Goal: Information Seeking & Learning: Learn about a topic

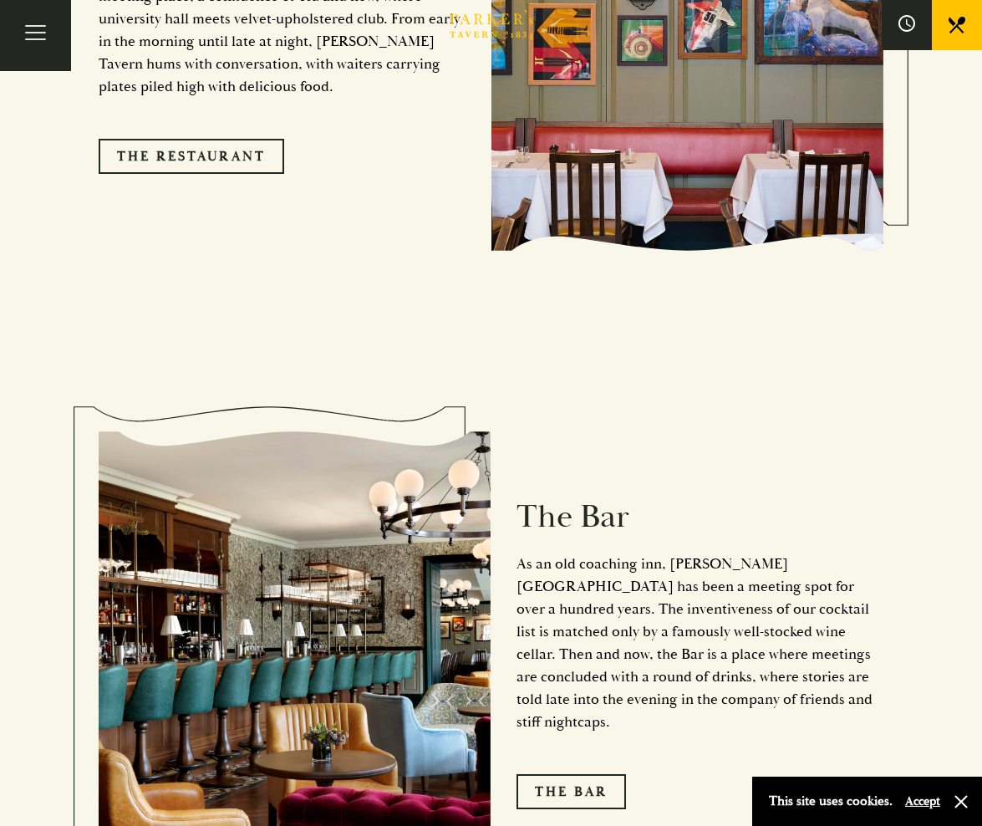
scroll to position [1740, 0]
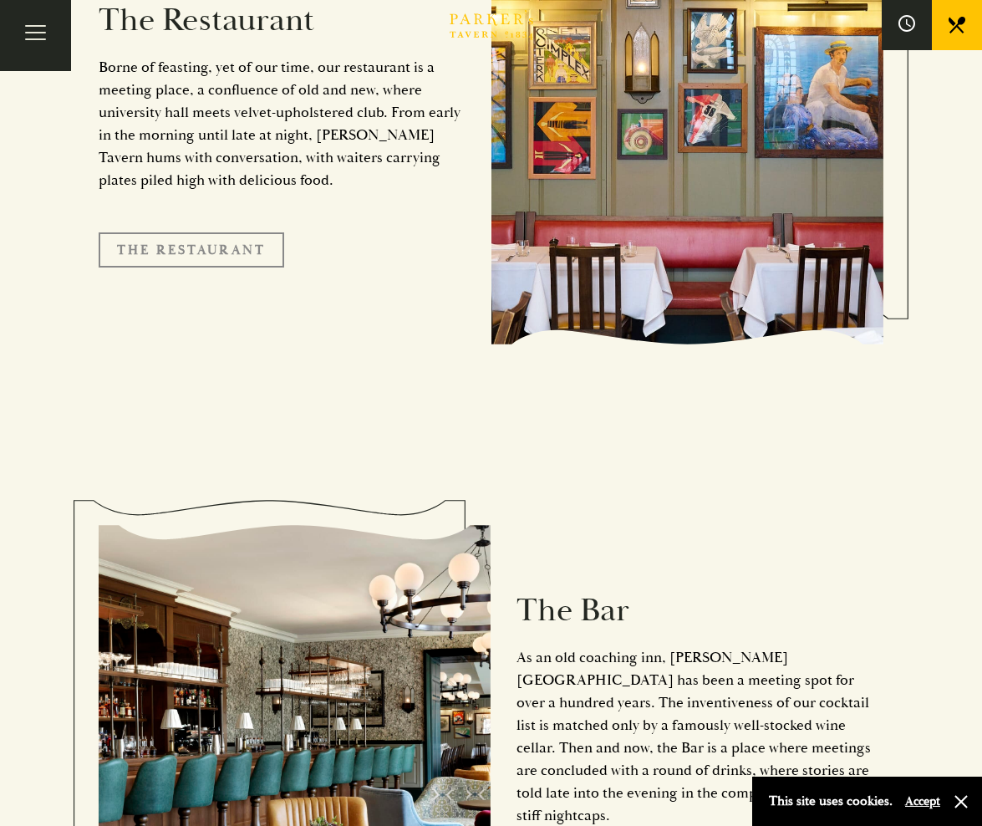
click at [197, 232] on link "The Restaurant" at bounding box center [192, 249] width 186 height 35
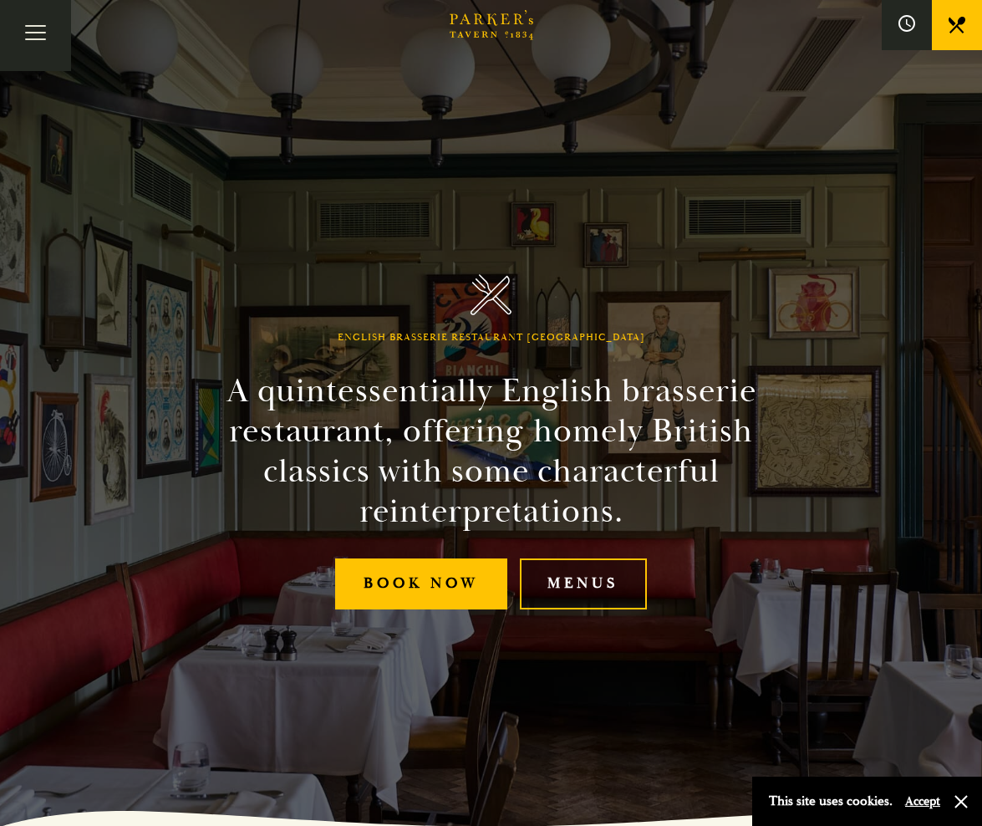
click at [585, 589] on link "Menus" at bounding box center [584, 583] width 128 height 51
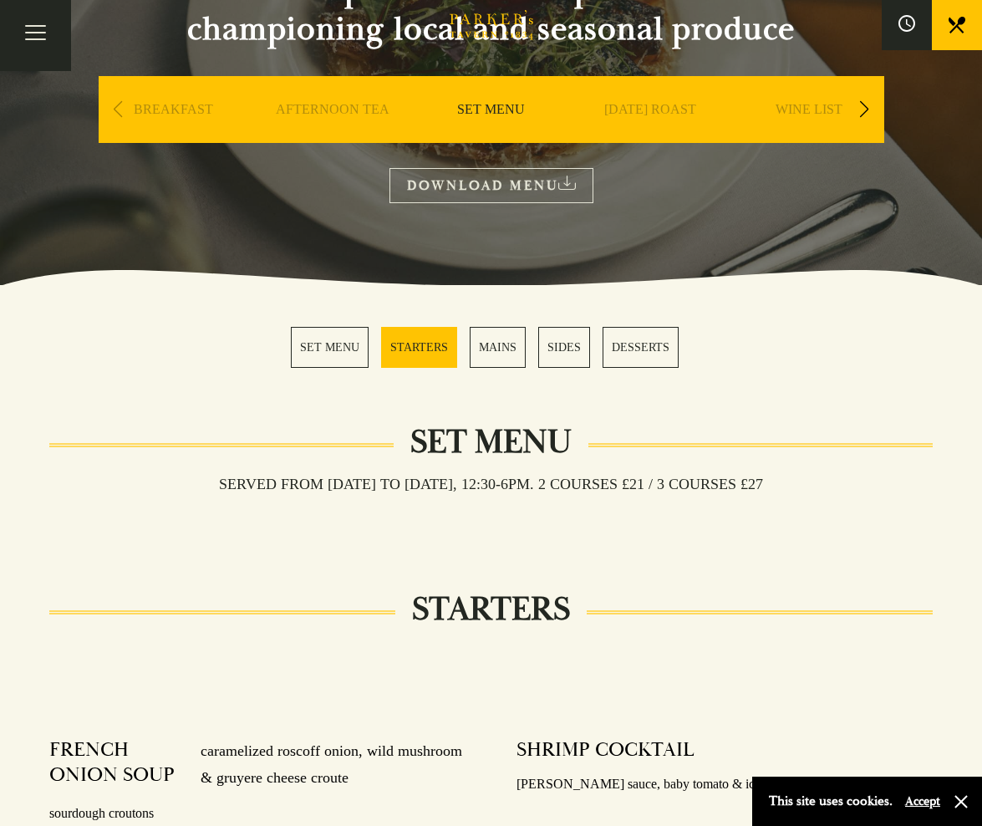
scroll to position [229, 0]
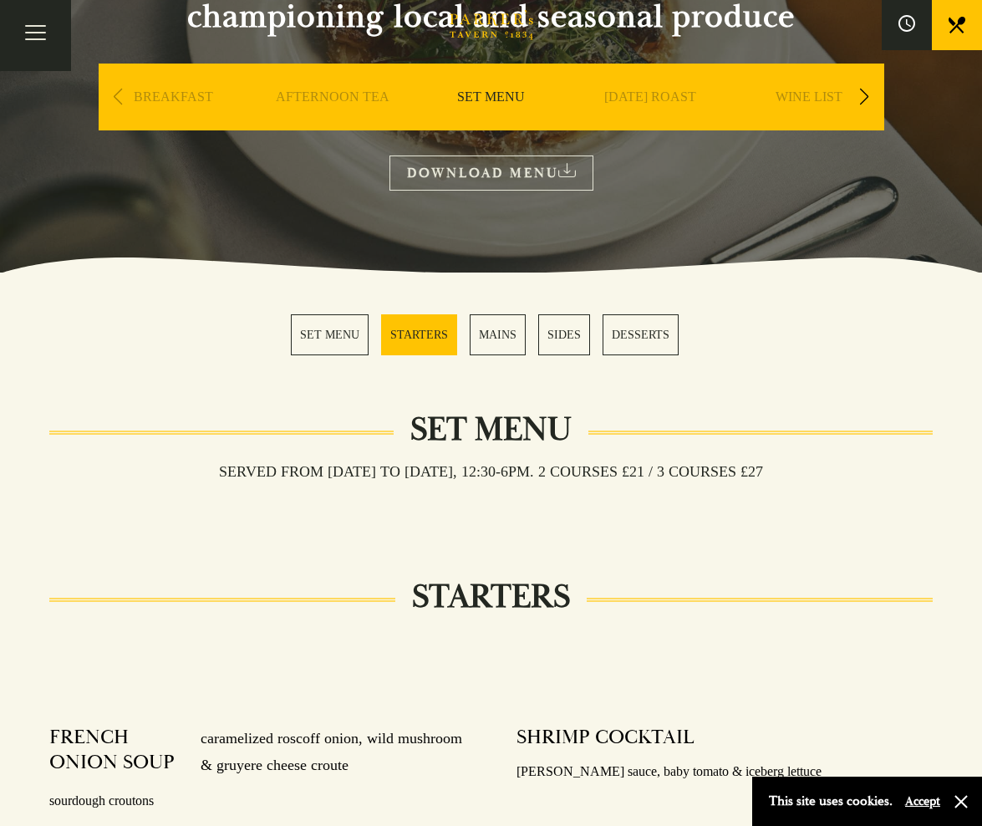
click at [502, 345] on link "MAINS" at bounding box center [498, 334] width 56 height 41
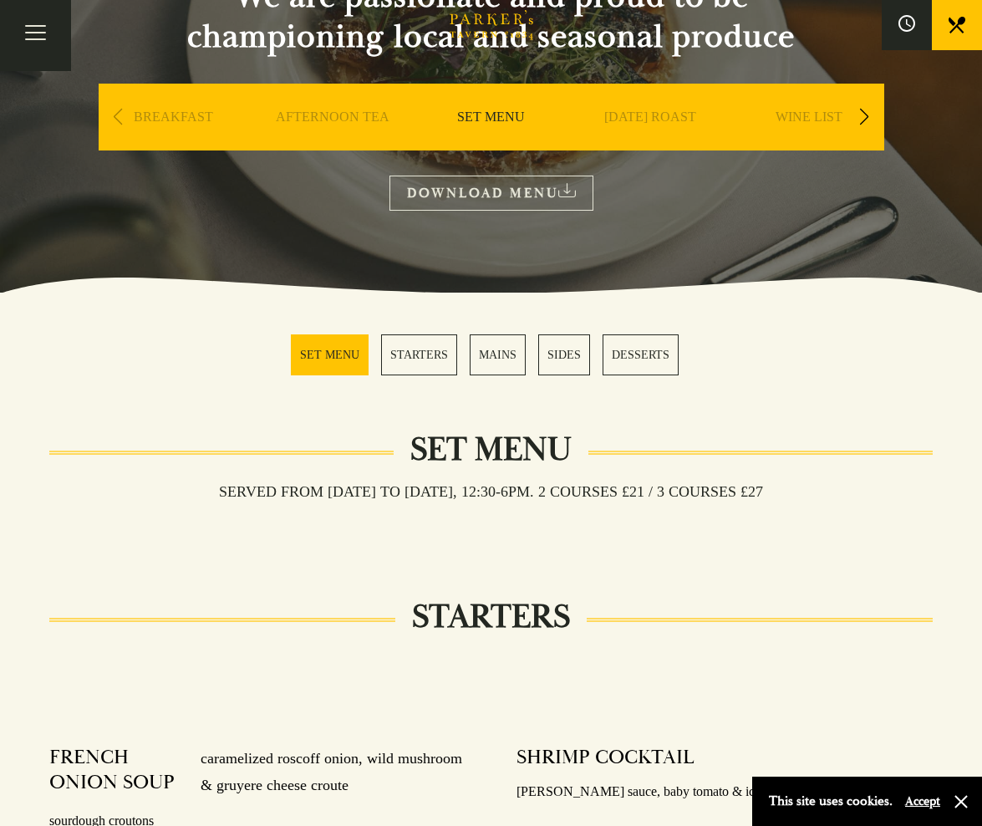
scroll to position [192, 0]
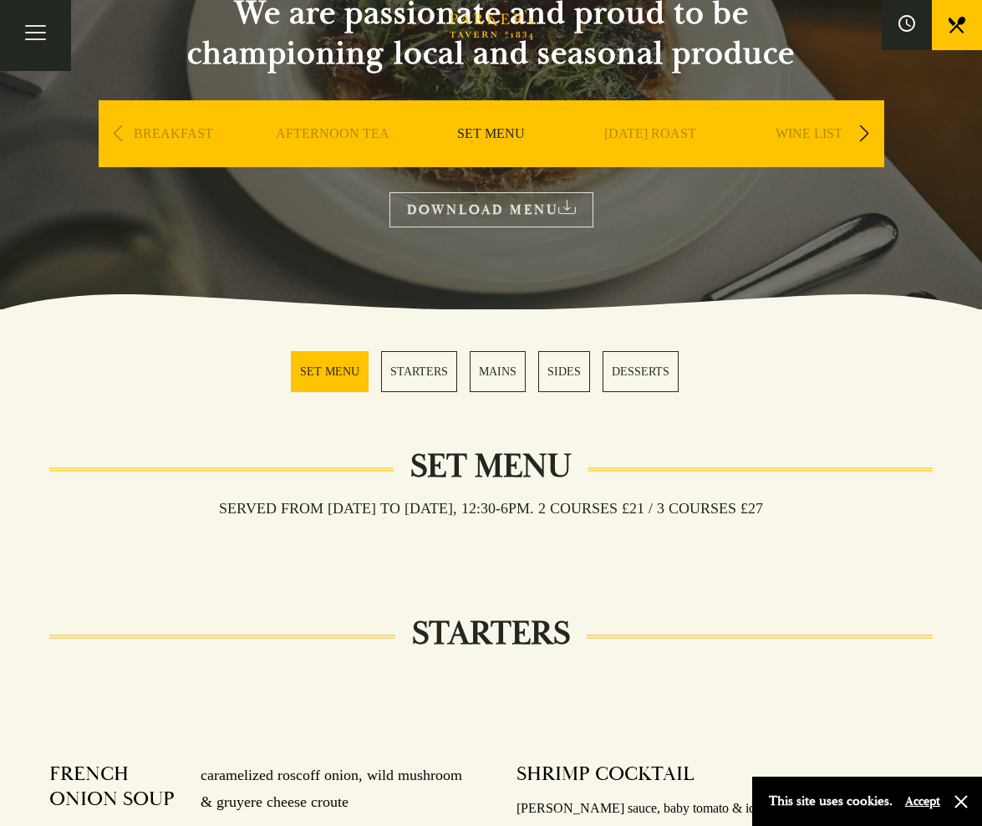
click at [493, 374] on link "MAINS" at bounding box center [498, 371] width 56 height 41
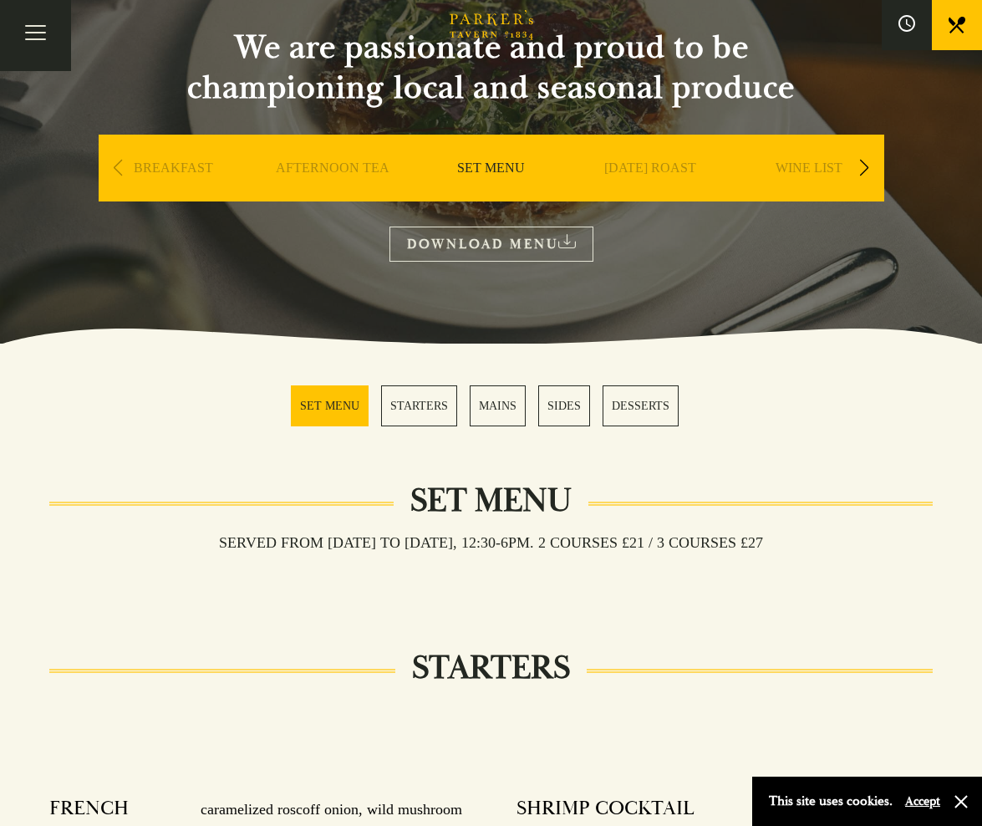
scroll to position [141, 0]
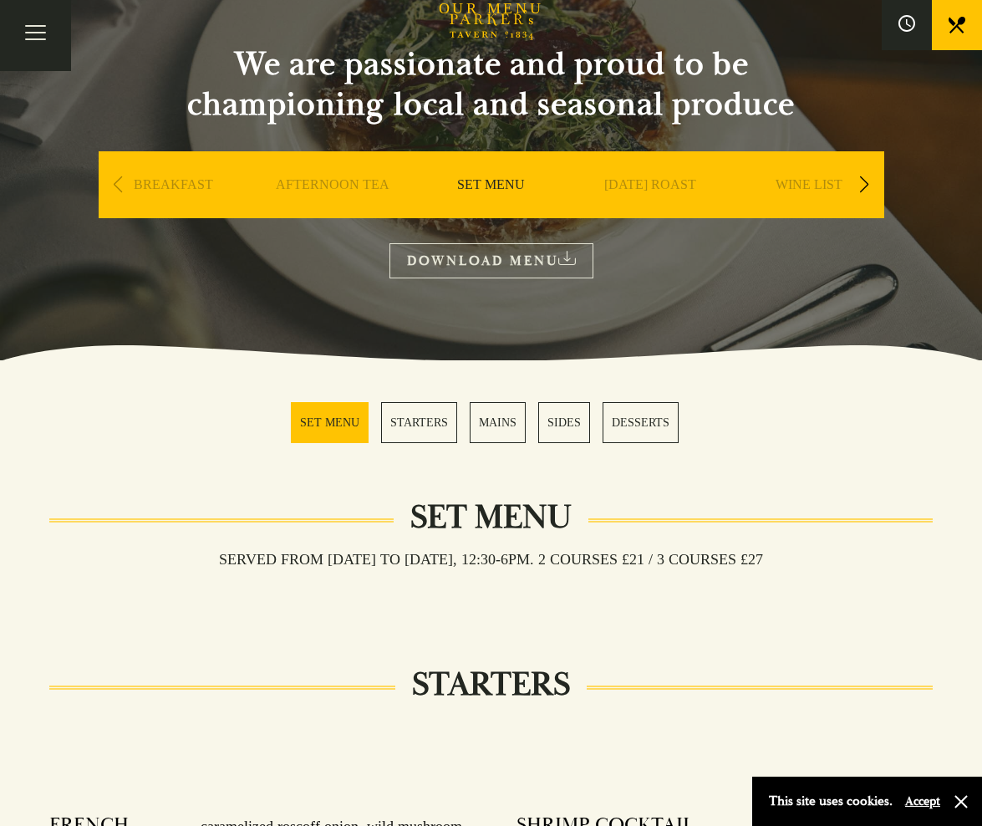
click at [864, 199] on div "Next slide" at bounding box center [865, 184] width 23 height 37
click at [643, 177] on link "A LA CARTE" at bounding box center [650, 209] width 78 height 67
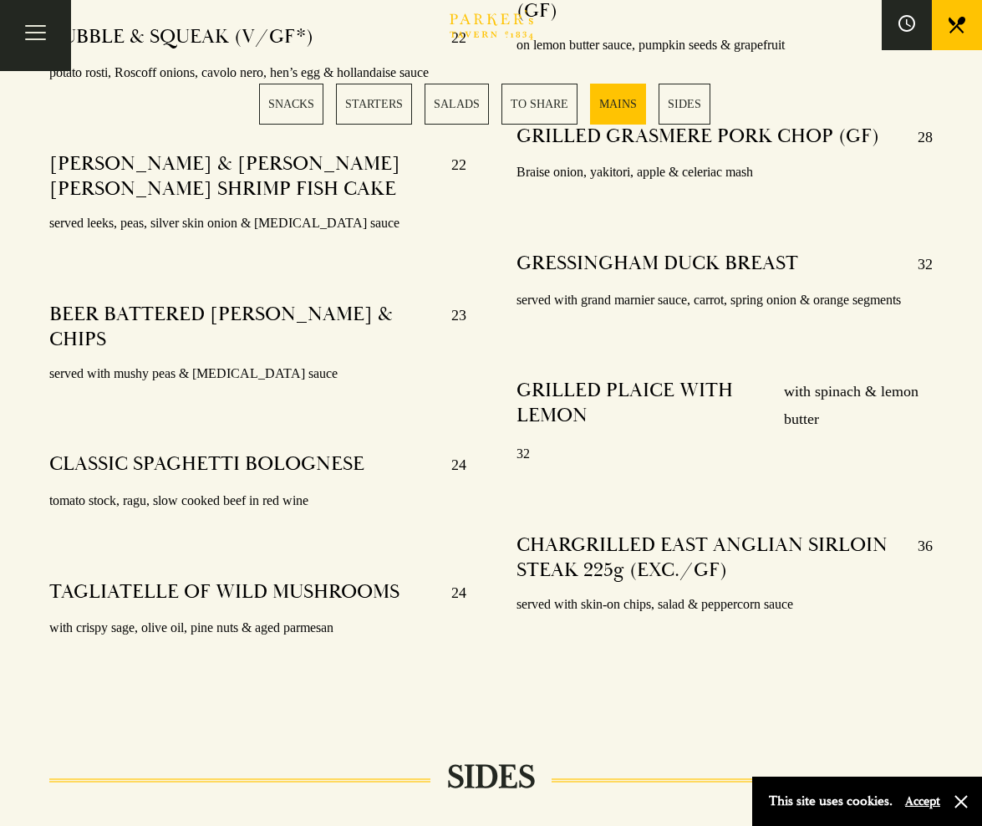
scroll to position [3406, 0]
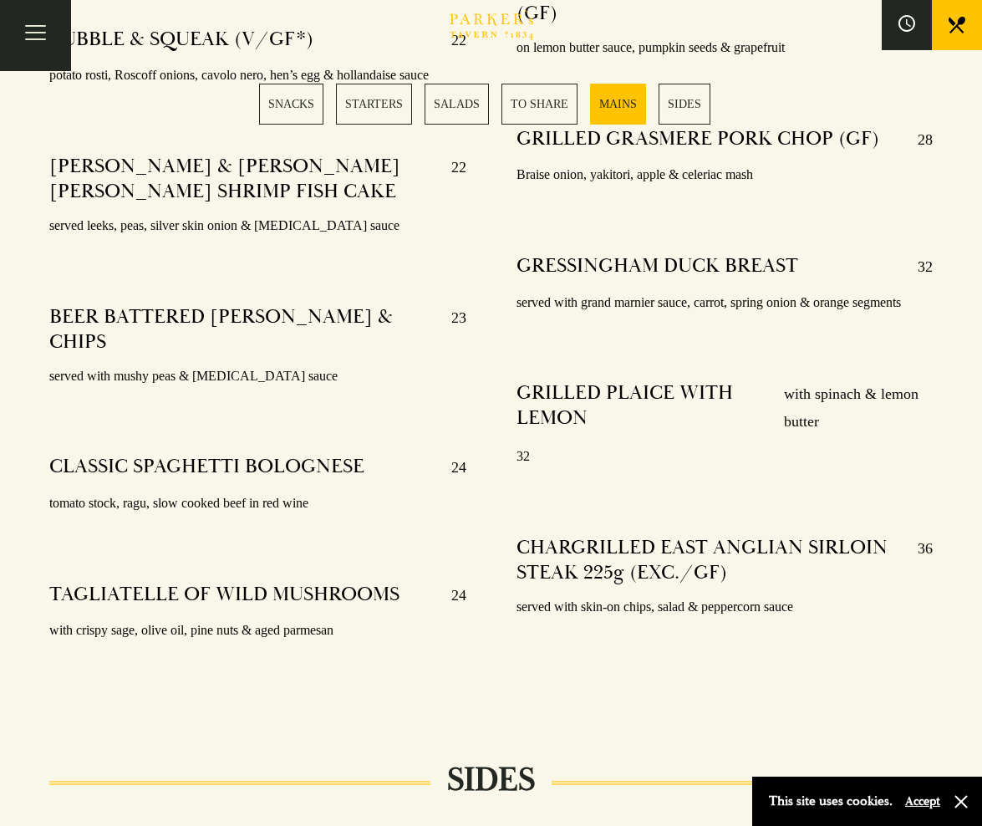
click at [705, 558] on h4 "CHARGRILLED EAST ANGLIAN SIRLOIN STEAK 225g (EXC./GF)" at bounding box center [709, 560] width 385 height 50
click at [725, 559] on h4 "CHARGRILLED EAST ANGLIAN SIRLOIN STEAK 225g (EXC./GF)" at bounding box center [709, 560] width 385 height 50
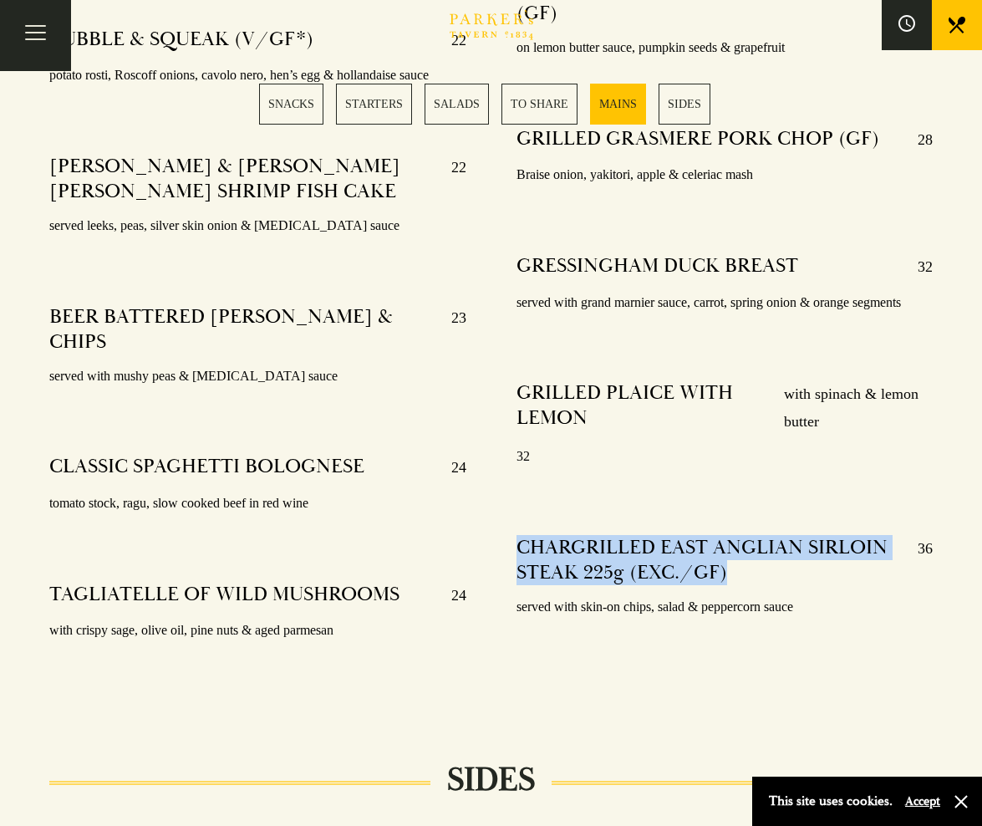
drag, startPoint x: 731, startPoint y: 559, endPoint x: 518, endPoint y: 530, distance: 214.3
click at [518, 535] on h4 "CHARGRILLED EAST ANGLIAN SIRLOIN STEAK 225g (EXC./GF)" at bounding box center [709, 560] width 385 height 50
